Goal: Task Accomplishment & Management: Complete application form

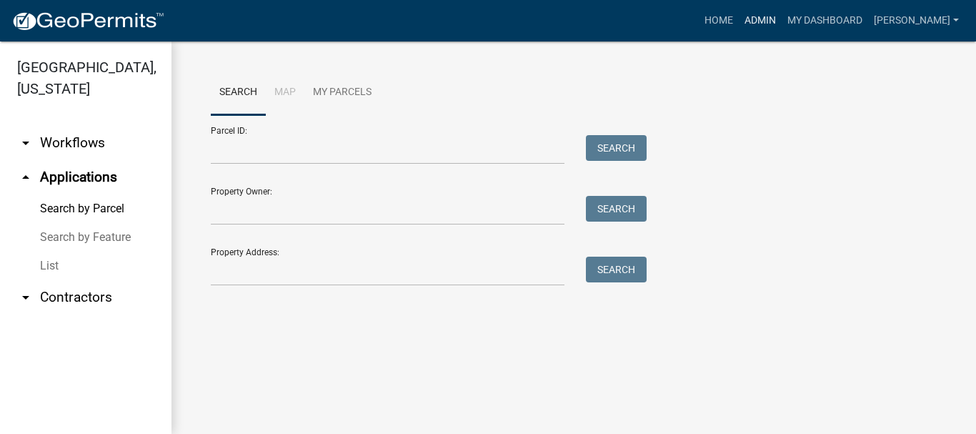
click at [782, 20] on link "Admin" at bounding box center [760, 20] width 43 height 27
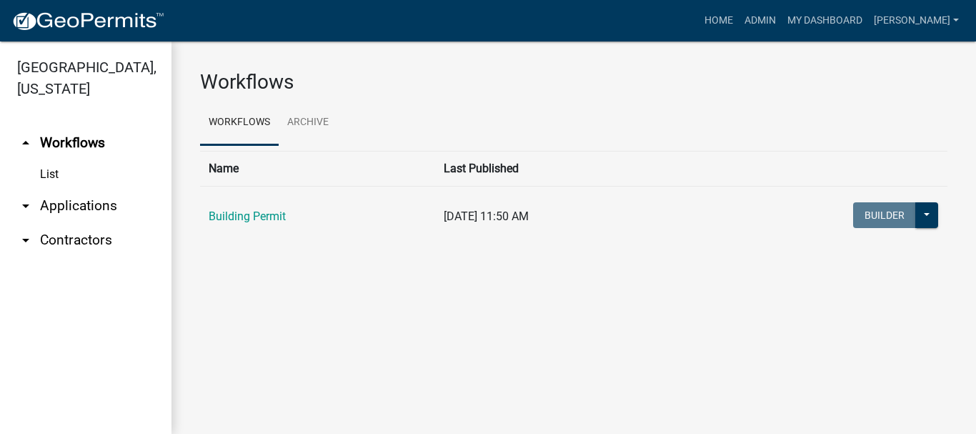
click at [81, 189] on link "arrow_drop_down Applications" at bounding box center [85, 206] width 171 height 34
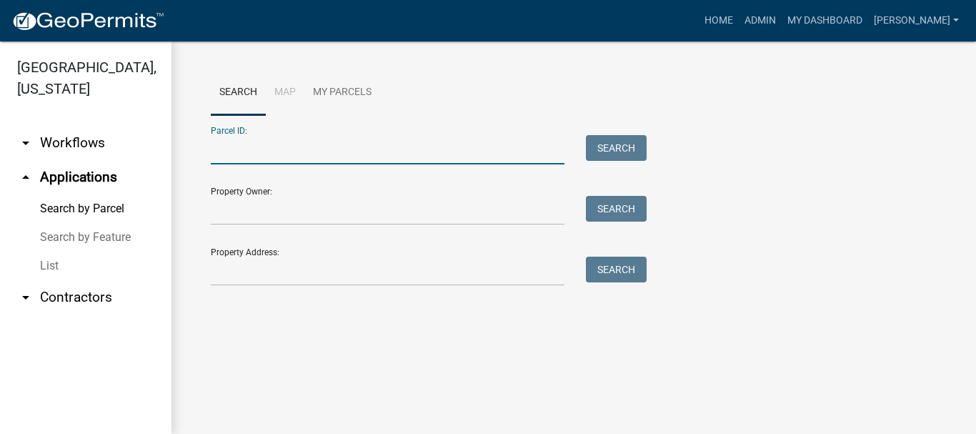
click at [226, 146] on input "Parcel ID:" at bounding box center [388, 149] width 354 height 29
paste input "64-10-06-157-011.000-003"
type input "64-10-06-157-011.000-003"
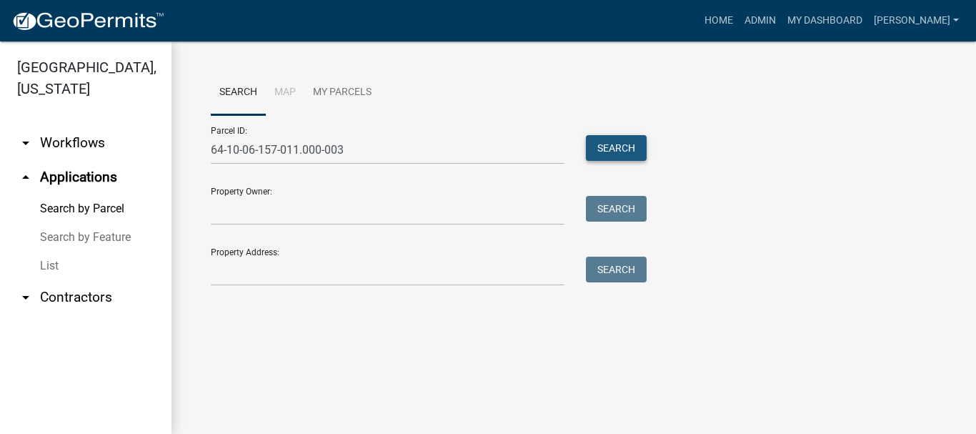
click at [618, 151] on button "Search" at bounding box center [616, 148] width 61 height 26
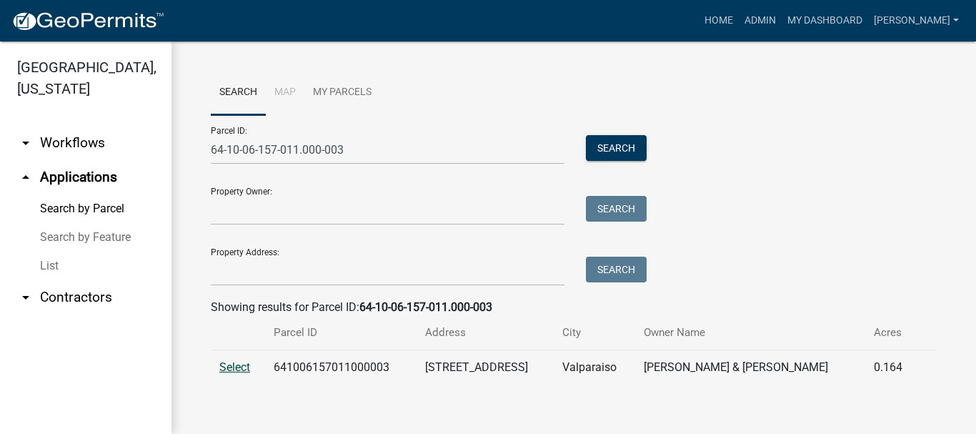
click at [226, 372] on span "Select" at bounding box center [234, 367] width 31 height 14
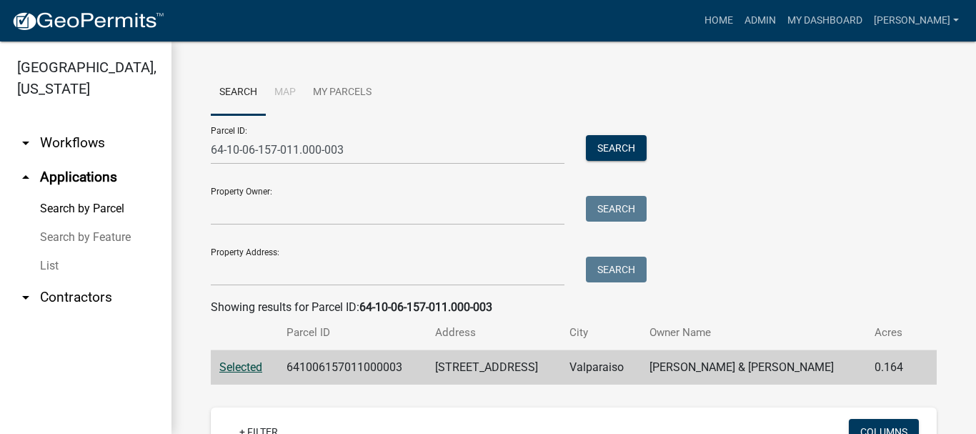
click at [25, 169] on icon "arrow_drop_up" at bounding box center [25, 177] width 17 height 17
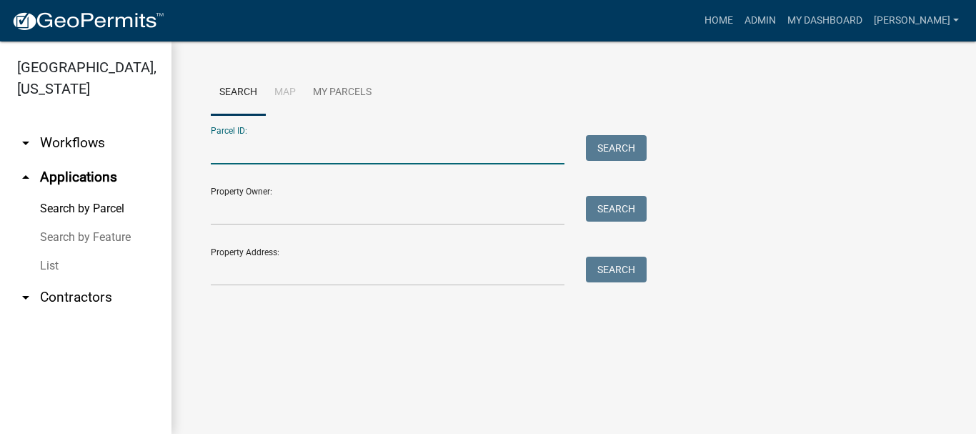
click at [244, 144] on input "Parcel ID:" at bounding box center [388, 149] width 354 height 29
paste input "64-10-06-157-012.000-003"
type input "64-10-06-157-012.000-003"
click at [621, 151] on button "Search" at bounding box center [616, 148] width 61 height 26
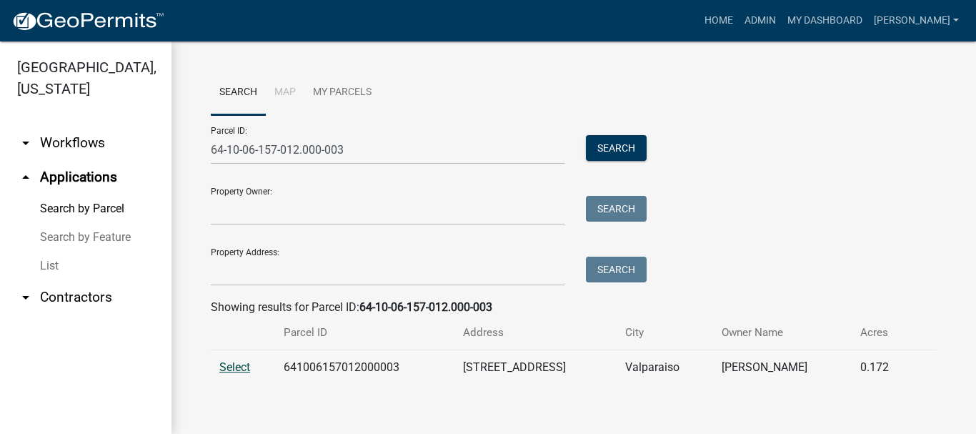
click at [249, 367] on span "Select" at bounding box center [234, 367] width 31 height 14
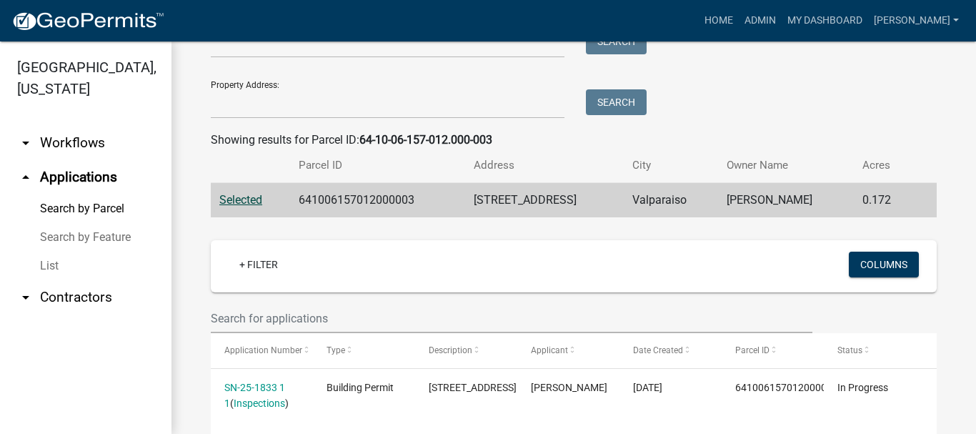
scroll to position [239, 0]
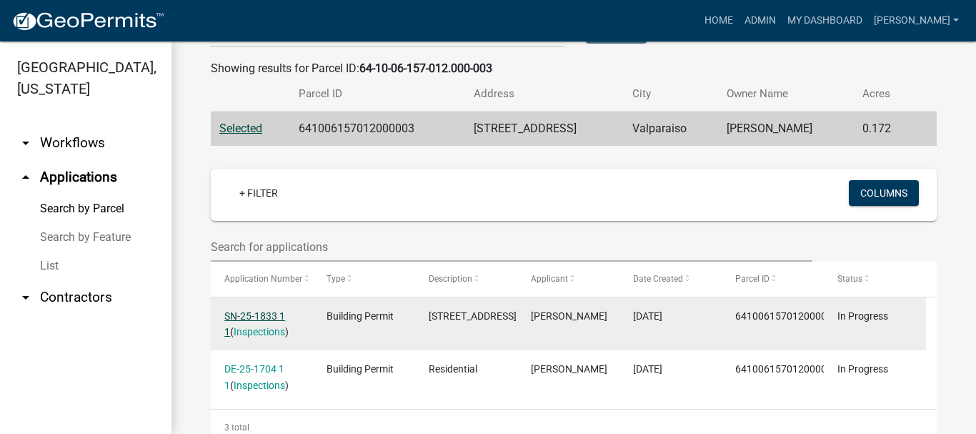
click at [259, 315] on link "SN-25-1833 1 1" at bounding box center [254, 324] width 61 height 28
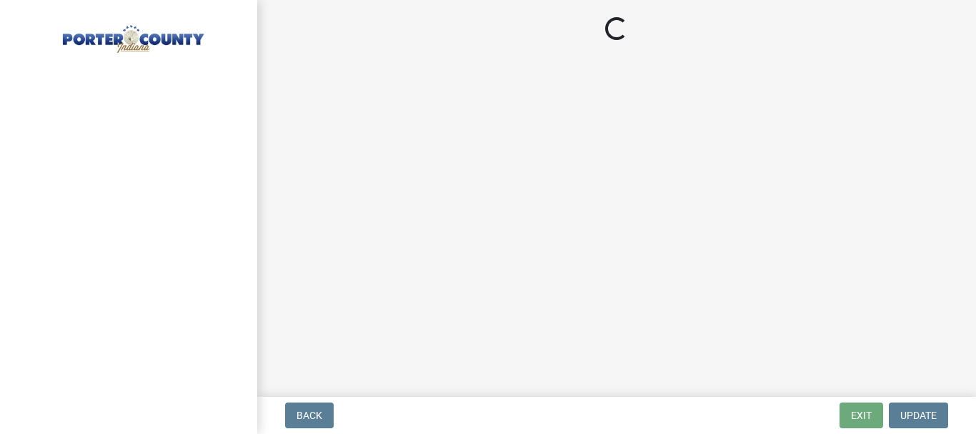
click at [259, 315] on main "Loading..." at bounding box center [616, 195] width 719 height 391
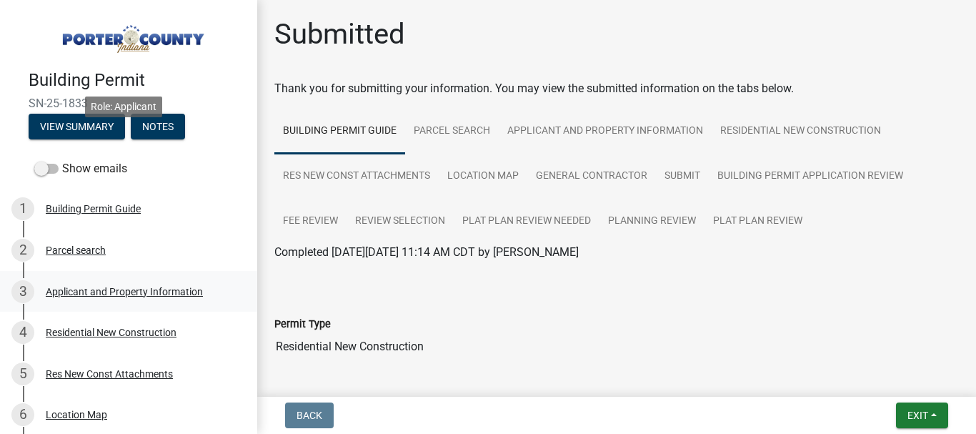
scroll to position [357, 0]
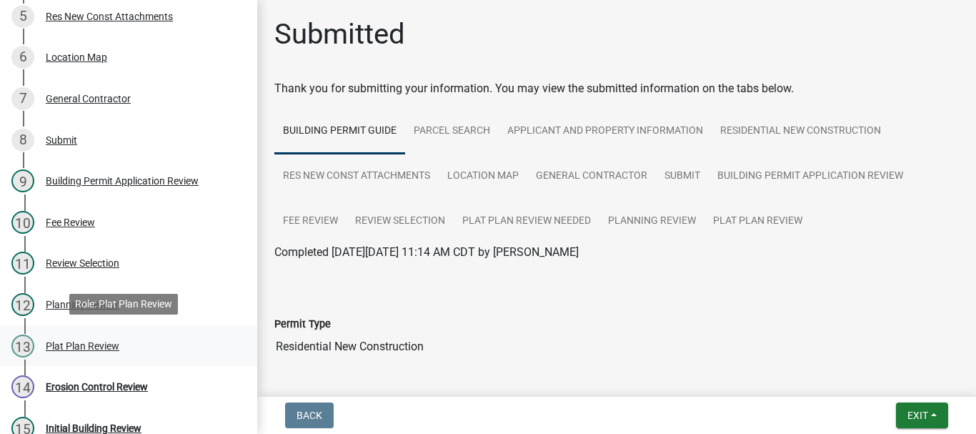
click at [82, 342] on div "Plat Plan Review" at bounding box center [83, 346] width 74 height 10
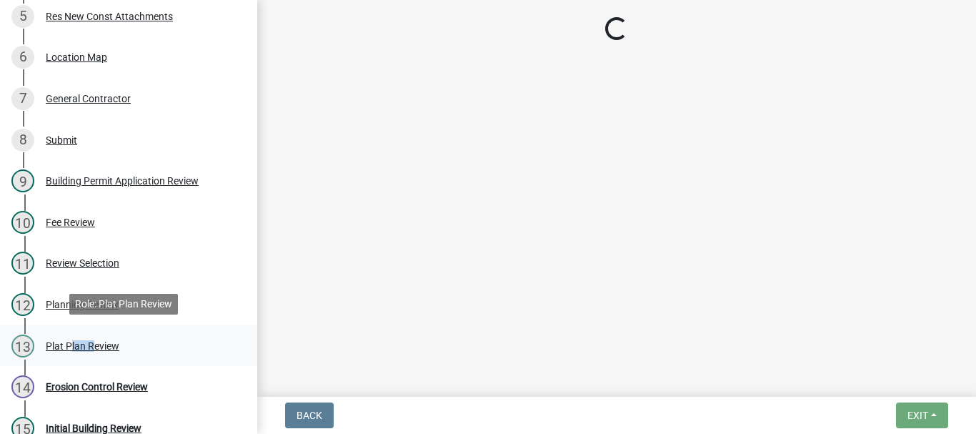
click at [82, 342] on div "Plat Plan Review" at bounding box center [83, 346] width 74 height 10
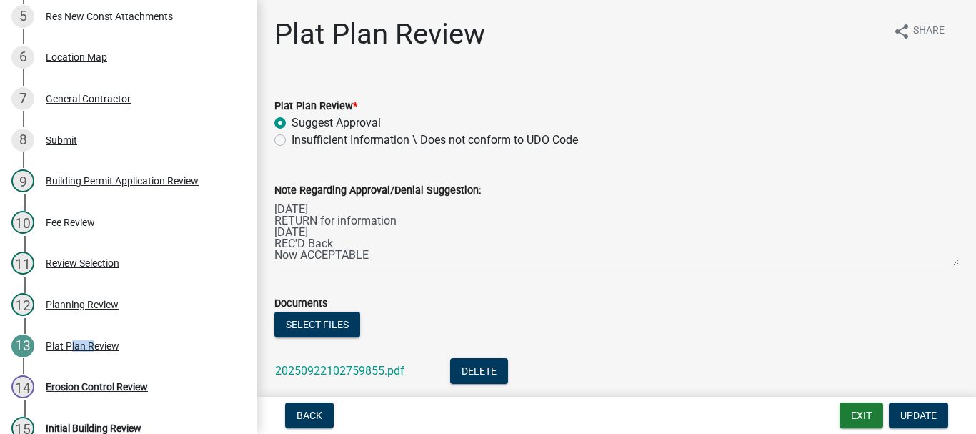
scroll to position [151, 0]
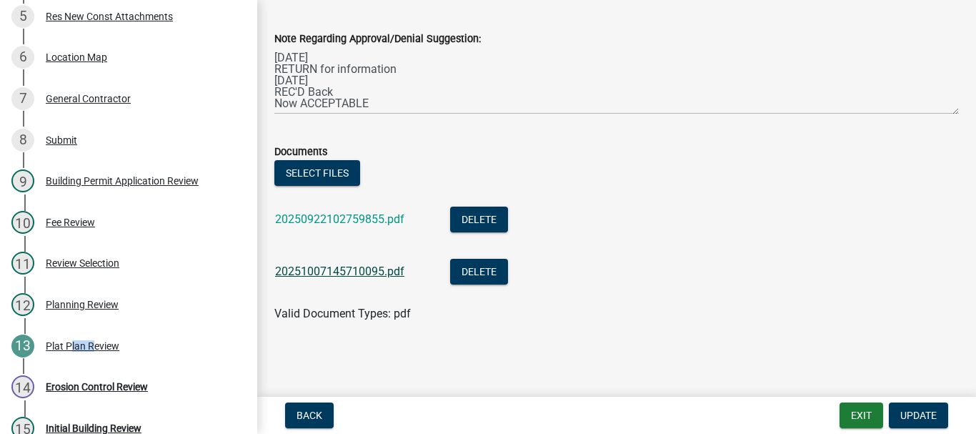
click at [387, 269] on link "20251007145710095.pdf" at bounding box center [339, 271] width 129 height 14
click at [307, 176] on button "Select files" at bounding box center [317, 173] width 86 height 26
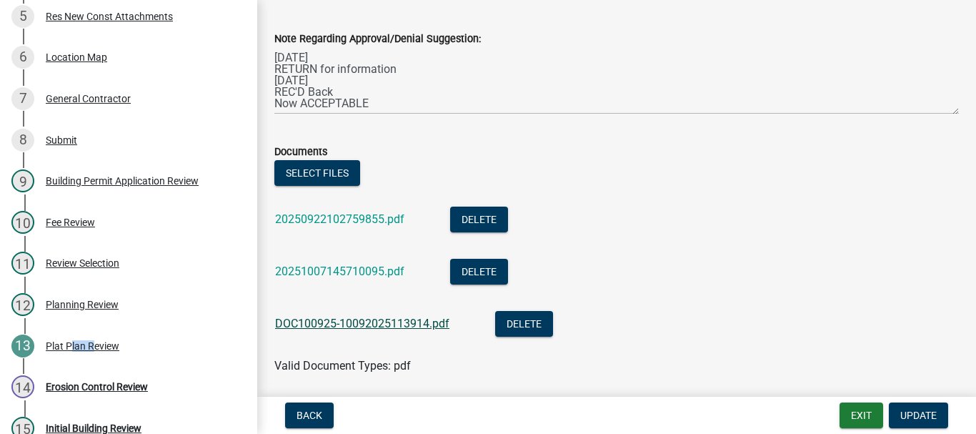
click at [356, 324] on link "DOC100925-10092025113914.pdf" at bounding box center [362, 324] width 174 height 14
click at [923, 414] on span "Update" at bounding box center [918, 414] width 36 height 11
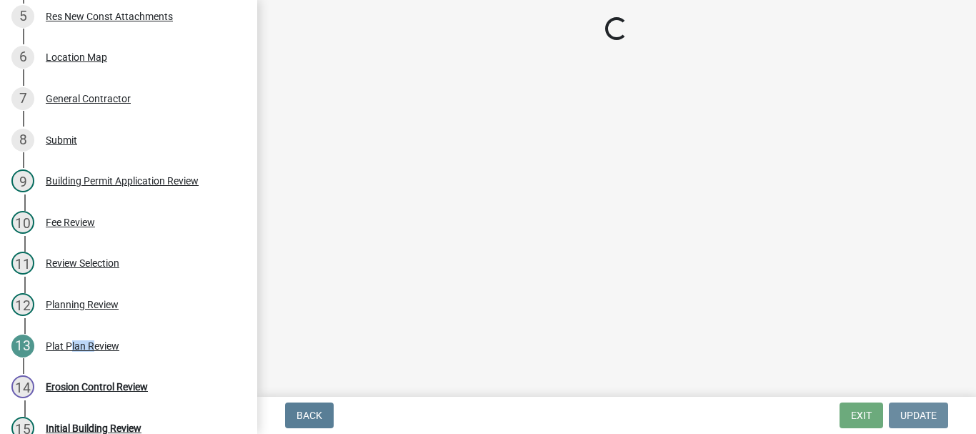
scroll to position [0, 0]
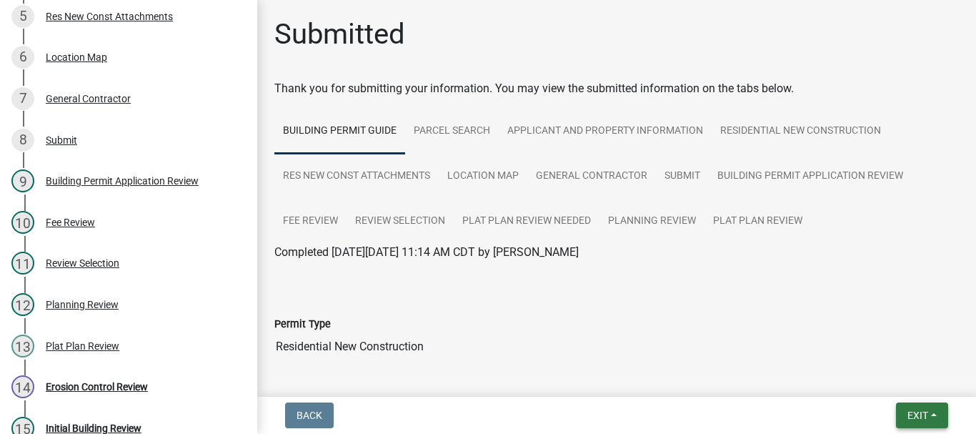
click at [915, 422] on button "Exit" at bounding box center [922, 415] width 52 height 26
click at [882, 378] on button "Save & Exit" at bounding box center [891, 378] width 114 height 34
